Goal: Information Seeking & Learning: Learn about a topic

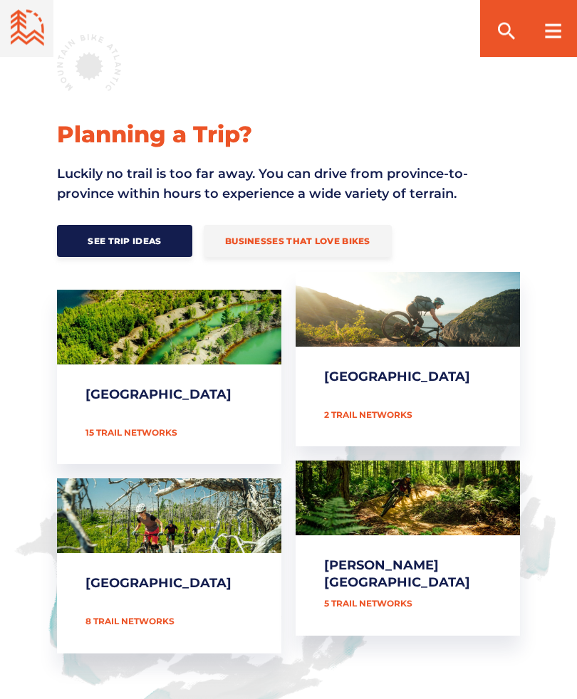
scroll to position [480, 0]
click at [384, 599] on link "[PERSON_NAME][GEOGRAPHIC_DATA]" at bounding box center [407, 548] width 224 height 174
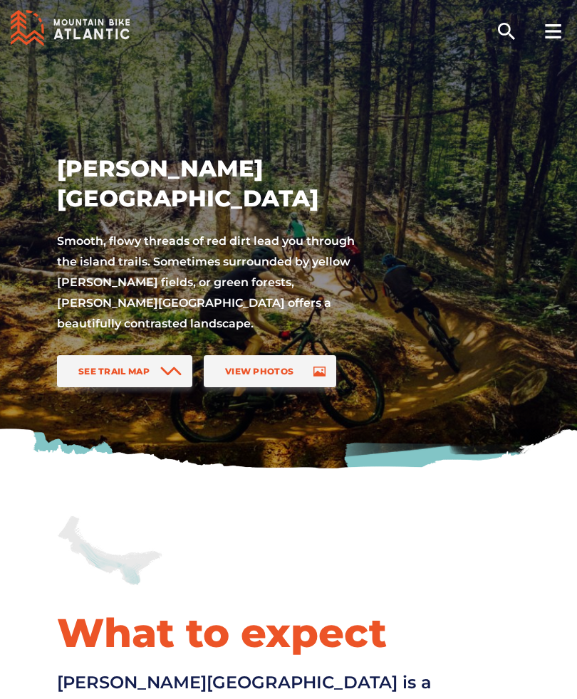
click at [269, 369] on span "View Photos" at bounding box center [259, 371] width 68 height 11
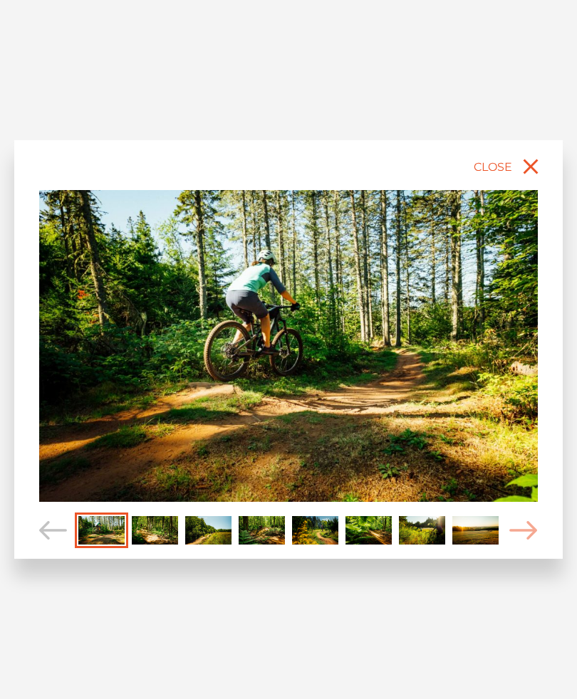
click at [167, 525] on img "Carousel Page 2" at bounding box center [155, 530] width 46 height 28
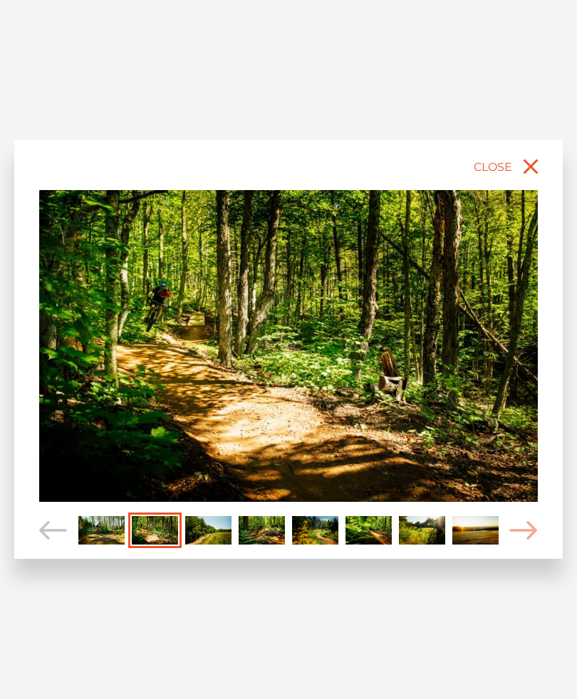
click at [215, 528] on img "Carousel Page 3" at bounding box center [208, 530] width 46 height 28
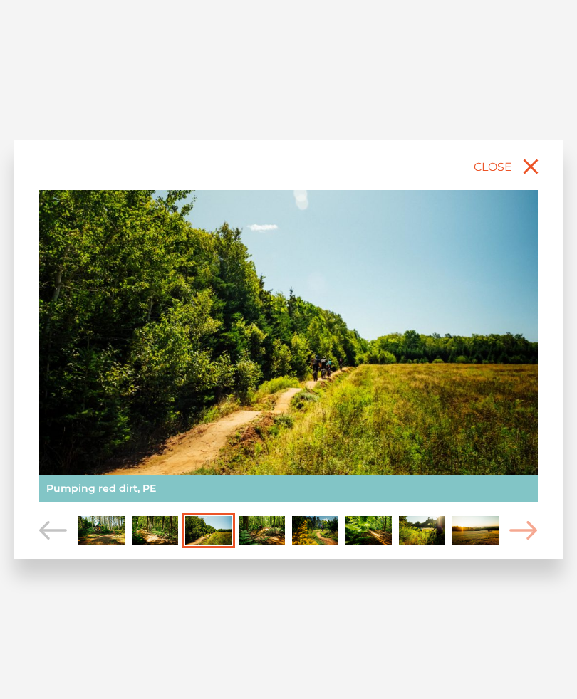
click at [264, 522] on img "Carousel Page 4" at bounding box center [261, 530] width 46 height 28
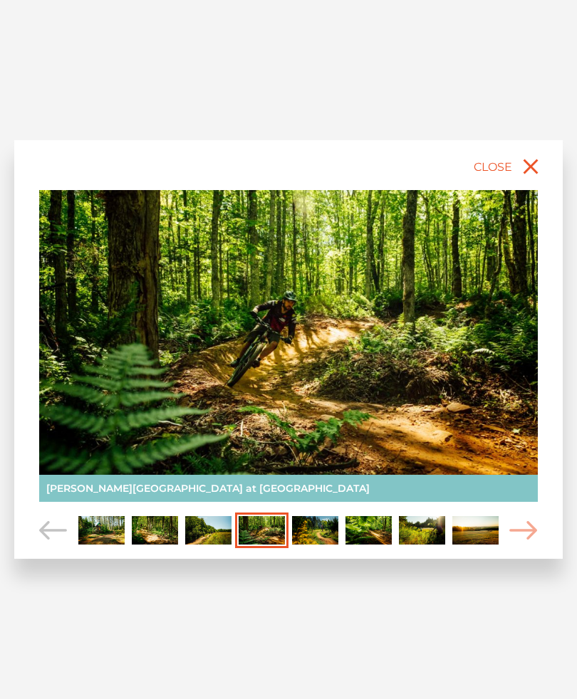
click at [278, 526] on img "Carousel Page 4 (Current Slide)" at bounding box center [261, 530] width 46 height 28
click at [300, 533] on img "Carousel Page 5" at bounding box center [315, 530] width 46 height 28
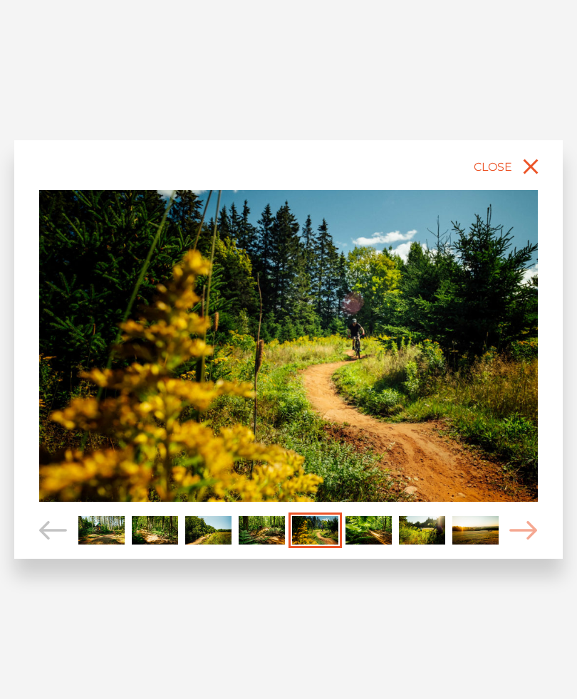
click at [307, 524] on img "Carousel Page 5 (Current Slide)" at bounding box center [315, 530] width 46 height 28
click at [357, 528] on img "Carousel Page 6" at bounding box center [368, 530] width 46 height 28
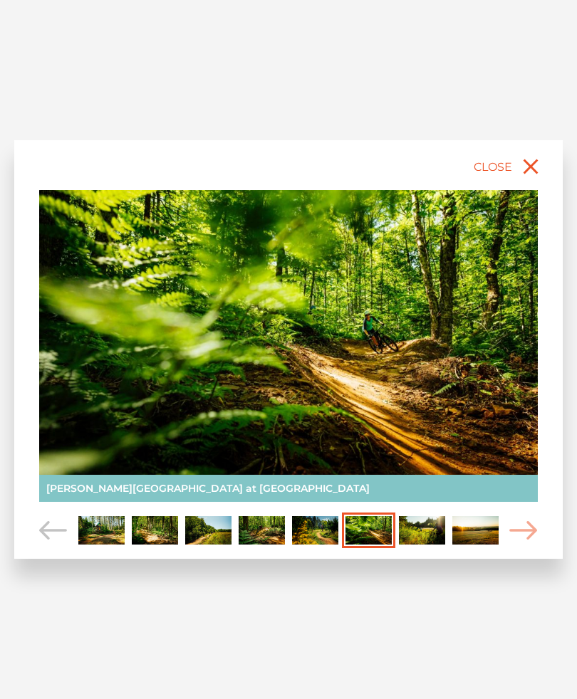
click at [382, 531] on img "Carousel Page 6 (Current Slide)" at bounding box center [368, 530] width 46 height 28
click at [529, 179] on icon "close" at bounding box center [531, 167] width 26 height 26
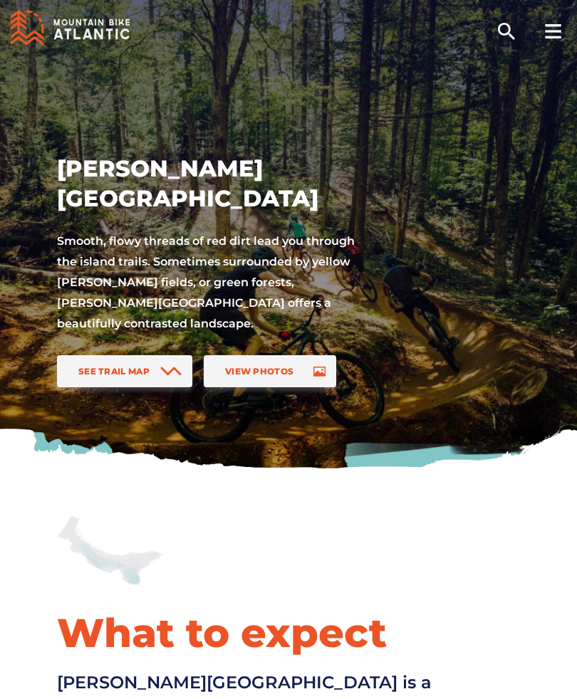
click at [571, 35] on div at bounding box center [552, 28] width 48 height 57
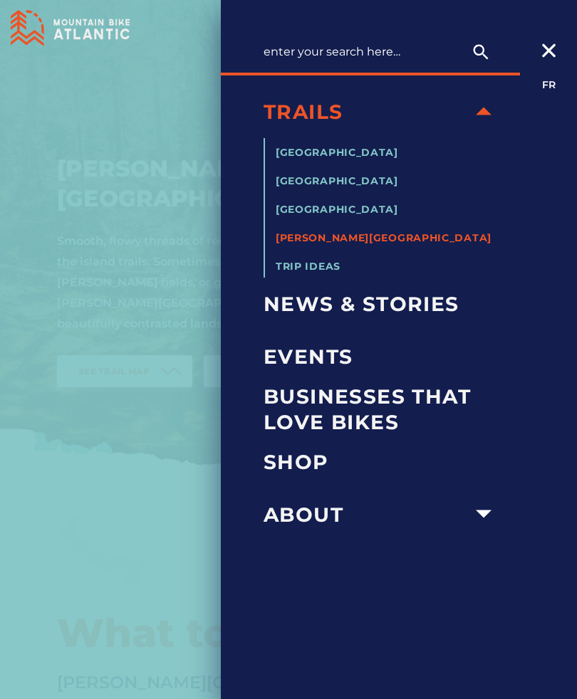
click at [416, 304] on span "News & Stories" at bounding box center [381, 304] width 236 height 26
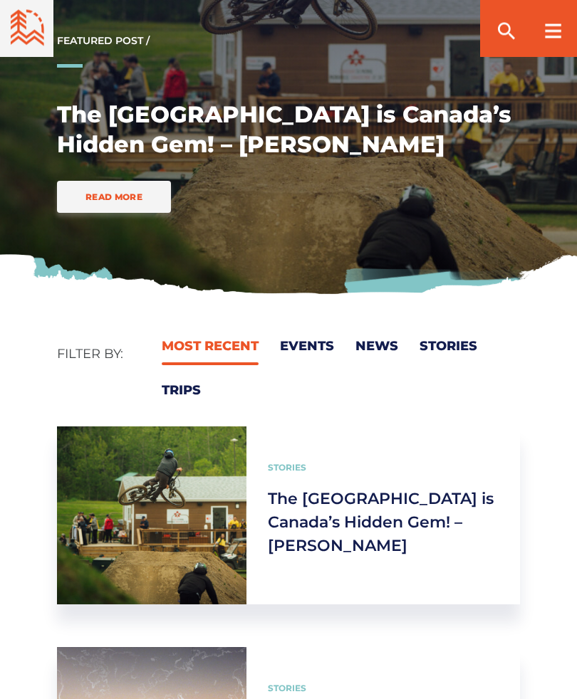
scroll to position [174, 0]
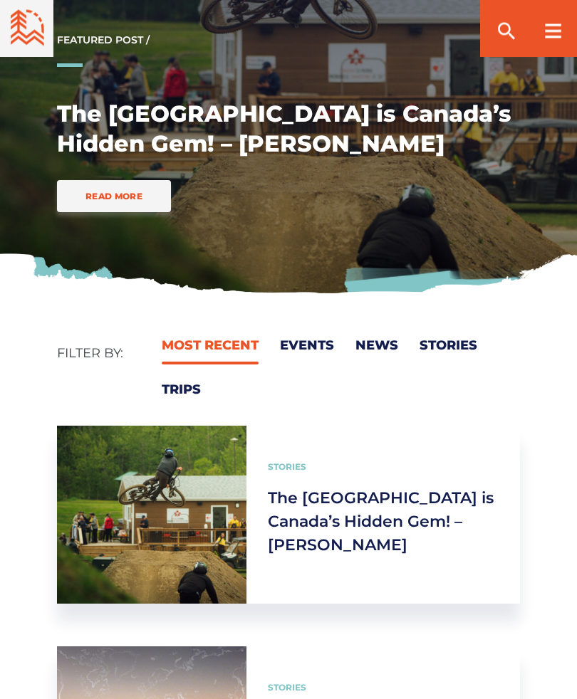
click at [312, 340] on link "Events" at bounding box center [307, 346] width 54 height 16
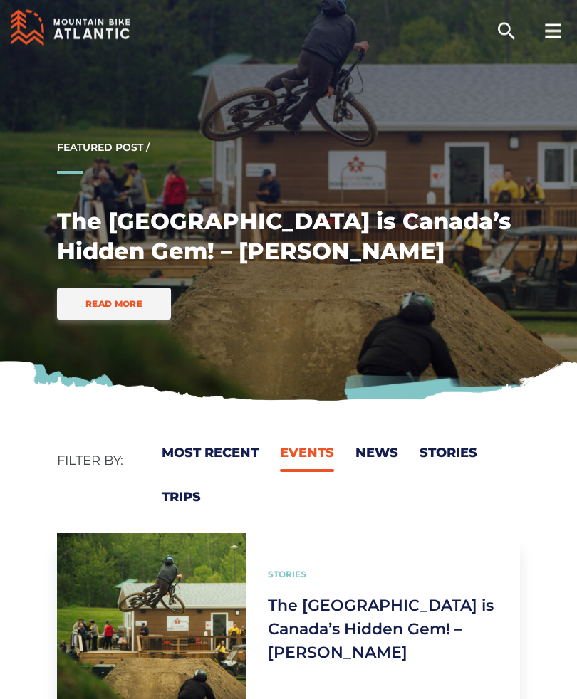
scroll to position [68, 0]
click at [187, 500] on link "Trips" at bounding box center [181, 497] width 39 height 16
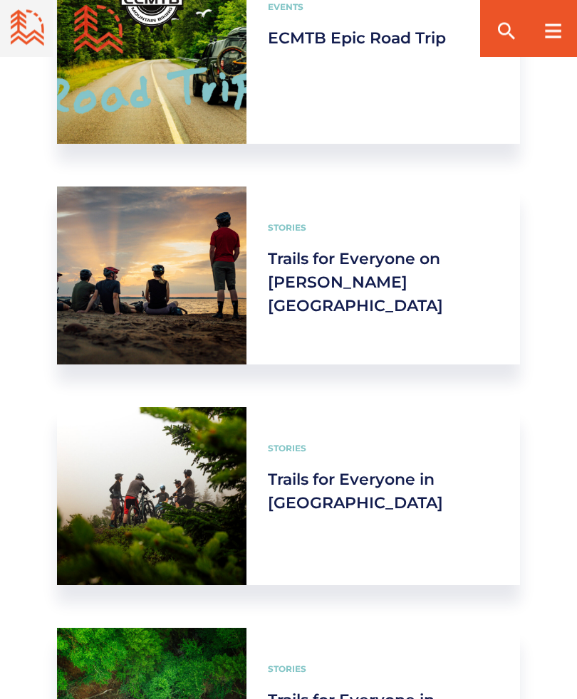
scroll to position [1076, 0]
click at [342, 266] on link "Trails for Everyone on [PERSON_NAME][GEOGRAPHIC_DATA]" at bounding box center [355, 282] width 175 height 66
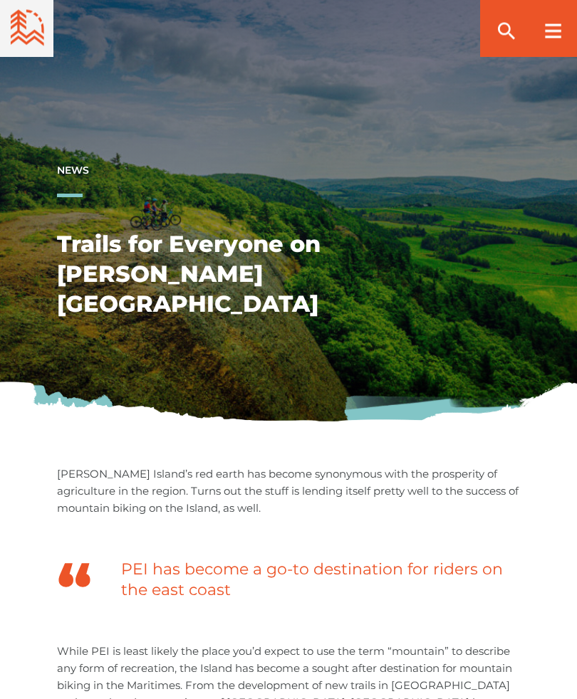
scroll to position [9220, 0]
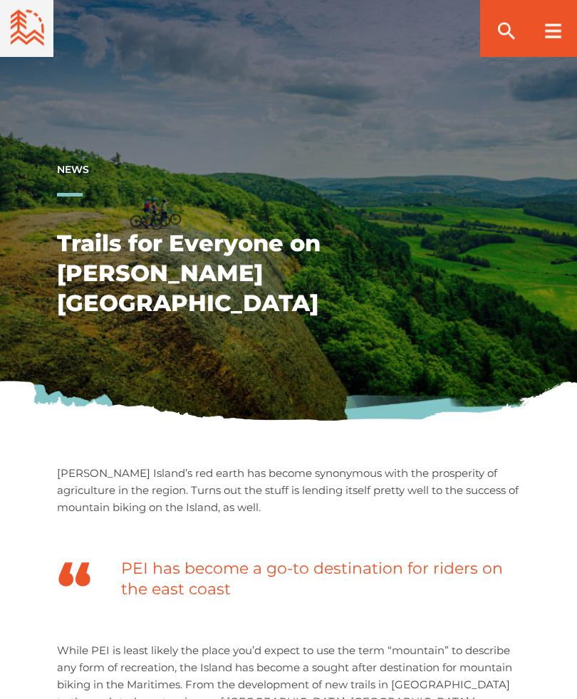
click at [341, 229] on h1 "Trails for Everyone on Prince Edward Island" at bounding box center [288, 274] width 463 height 90
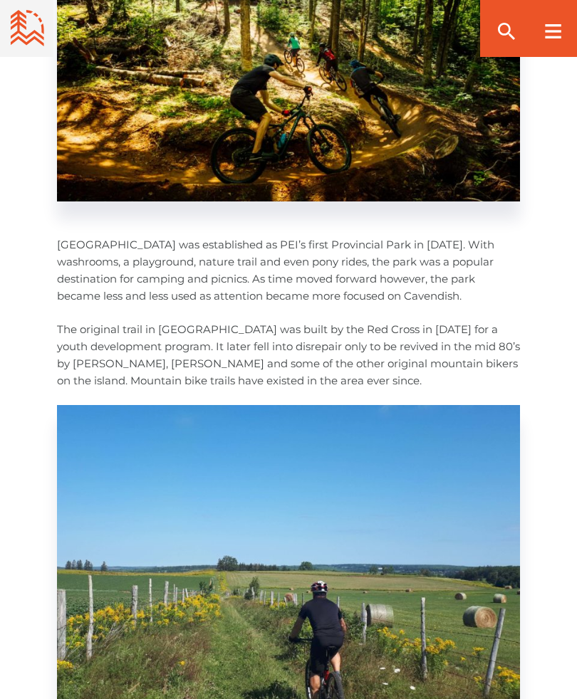
scroll to position [12116, 0]
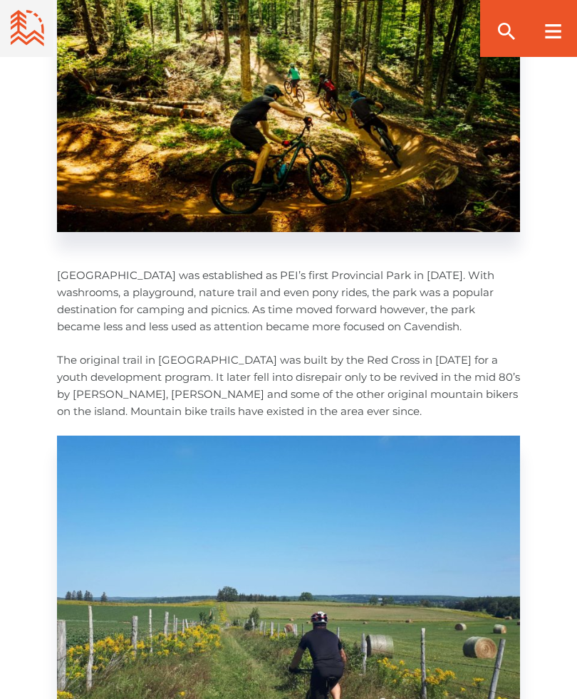
click at [555, 32] on rect at bounding box center [553, 31] width 16 height 2
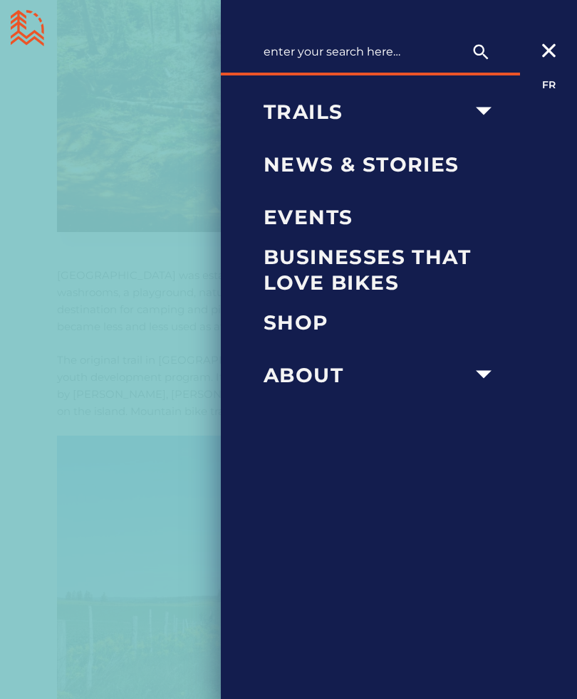
click at [387, 169] on span "News & Stories" at bounding box center [381, 165] width 236 height 26
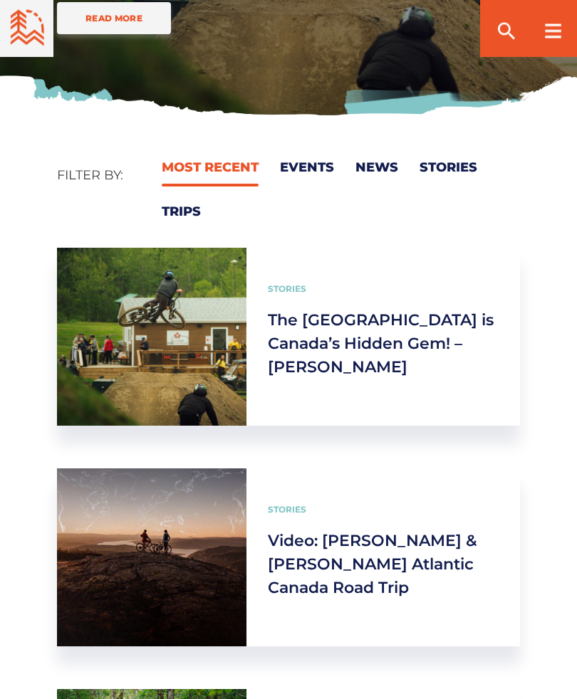
scroll to position [353, 0]
click at [388, 555] on link "Video: [PERSON_NAME] & [PERSON_NAME] Atlantic Canada Road Trip" at bounding box center [372, 564] width 209 height 66
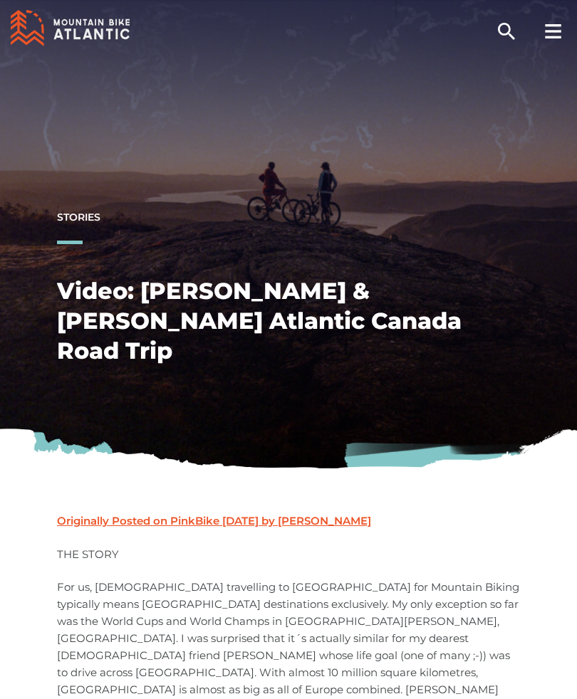
click at [560, 35] on icon at bounding box center [553, 31] width 16 height 14
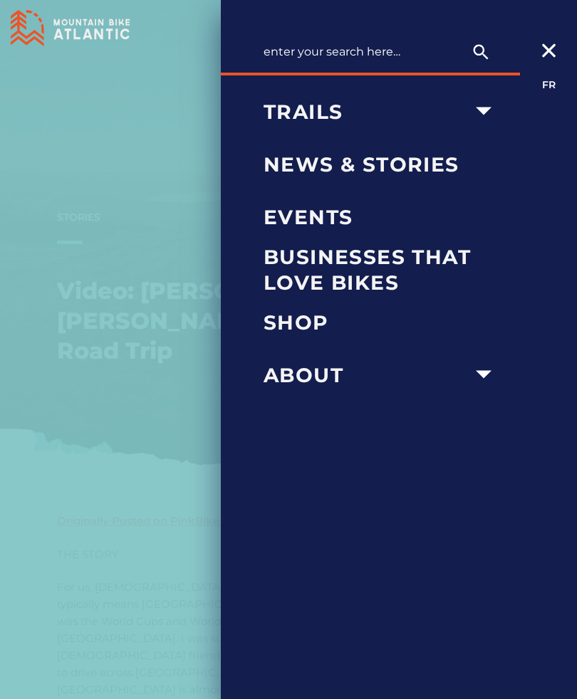
click at [317, 385] on span "About" at bounding box center [365, 375] width 204 height 26
